Goal: Task Accomplishment & Management: Complete application form

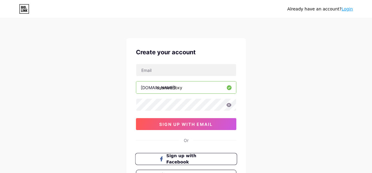
scroll to position [30, 0]
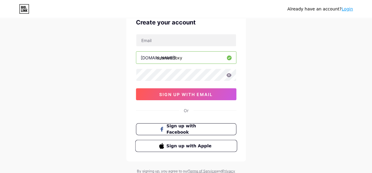
click at [195, 144] on span "Sign up with Apple" at bounding box center [189, 146] width 47 height 6
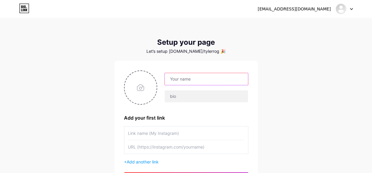
click at [187, 76] on input "text" at bounding box center [205, 79] width 83 height 12
type input "Overseer Foxy"
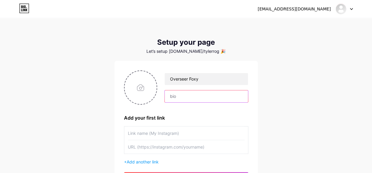
click at [188, 100] on input "text" at bounding box center [205, 96] width 83 height 12
click at [143, 88] on input "file" at bounding box center [140, 87] width 32 height 33
click at [144, 94] on input "file" at bounding box center [140, 87] width 32 height 33
type input "C:\fakepath\Screenshot 2025-08-13 140249.png"
click at [202, 97] on input "text" at bounding box center [205, 96] width 83 height 12
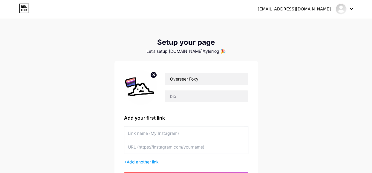
click at [189, 49] on div "Let’s setup bio.link/tylerrog 🎉" at bounding box center [185, 51] width 143 height 5
click at [352, 11] on div at bounding box center [343, 9] width 17 height 11
click at [295, 25] on link "Dashboard" at bounding box center [315, 24] width 74 height 16
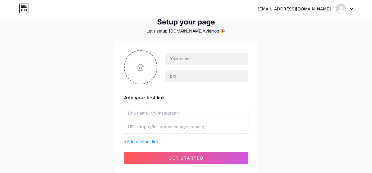
scroll to position [30, 0]
